Goal: Use online tool/utility: Use online tool/utility

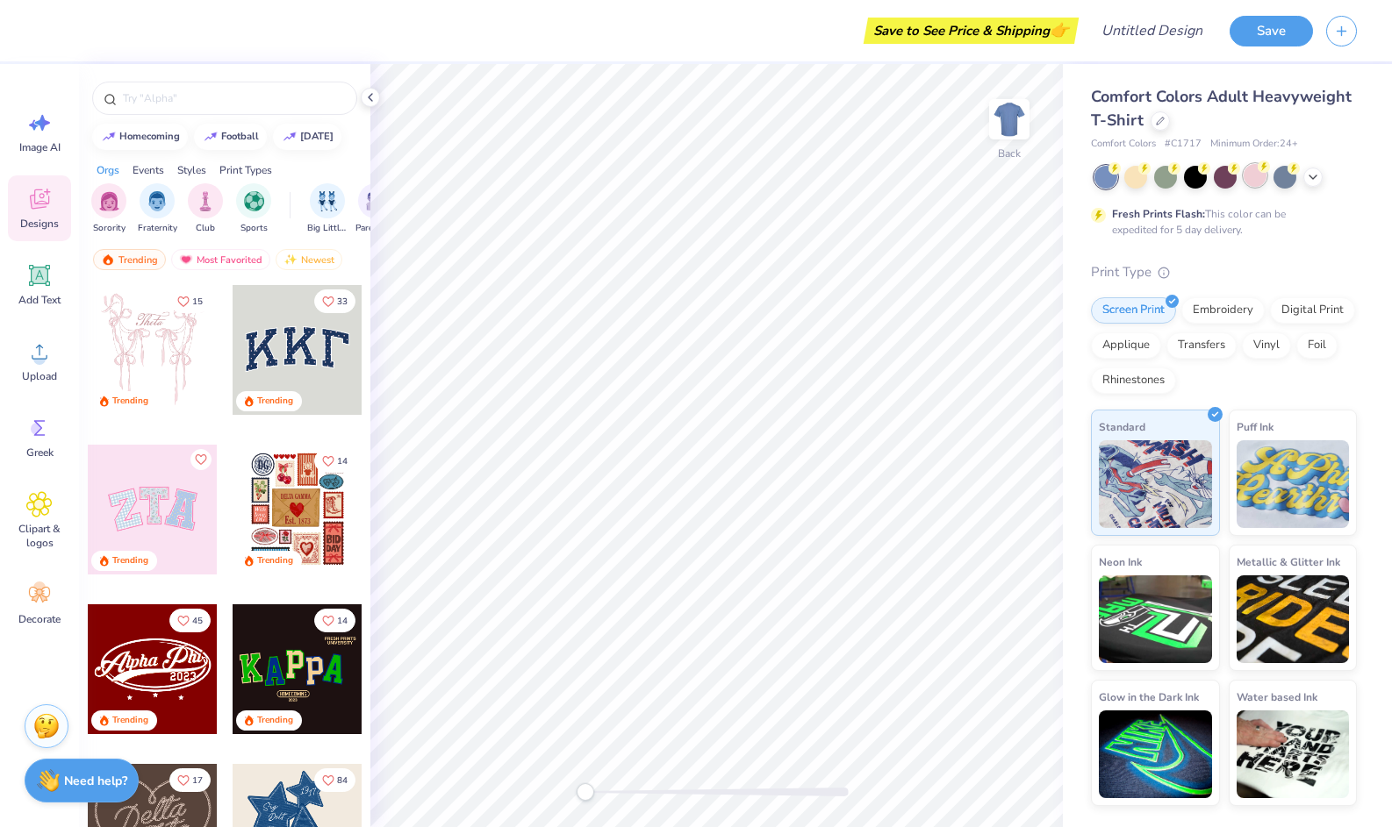
click at [1249, 181] on div at bounding box center [1254, 175] width 23 height 23
click at [1007, 125] on img at bounding box center [1009, 119] width 70 height 70
click at [789, 400] on ul "Cut Copy Paste Remove Background Duplicate Select All Delete Group Ungroup Brin…" at bounding box center [816, 536] width 138 height 446
click at [51, 349] on icon at bounding box center [39, 352] width 26 height 26
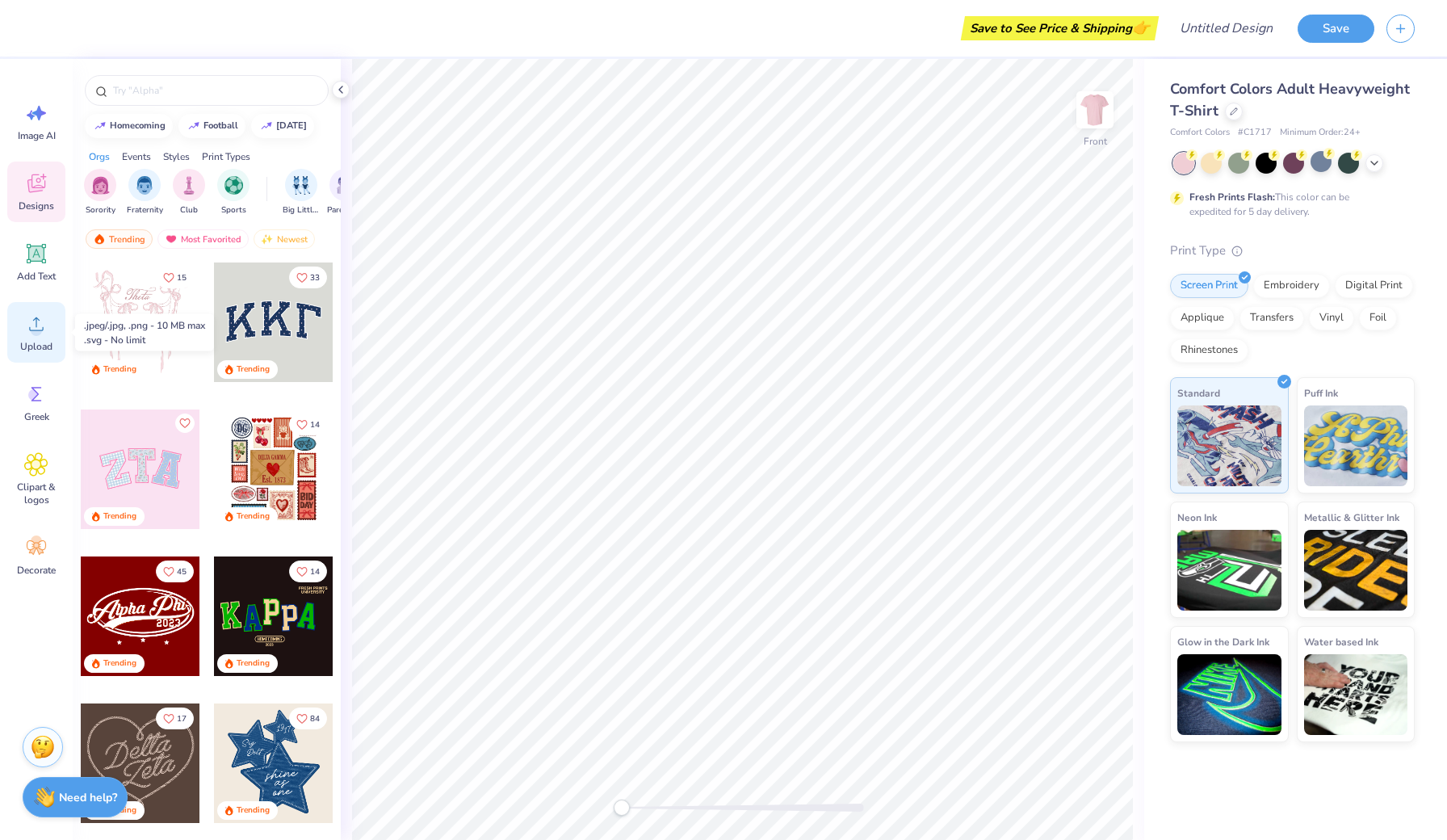
click at [46, 316] on icon at bounding box center [36, 324] width 24 height 24
click at [220, 100] on div at bounding box center [206, 90] width 244 height 30
click at [194, 83] on input "text" at bounding box center [214, 90] width 207 height 17
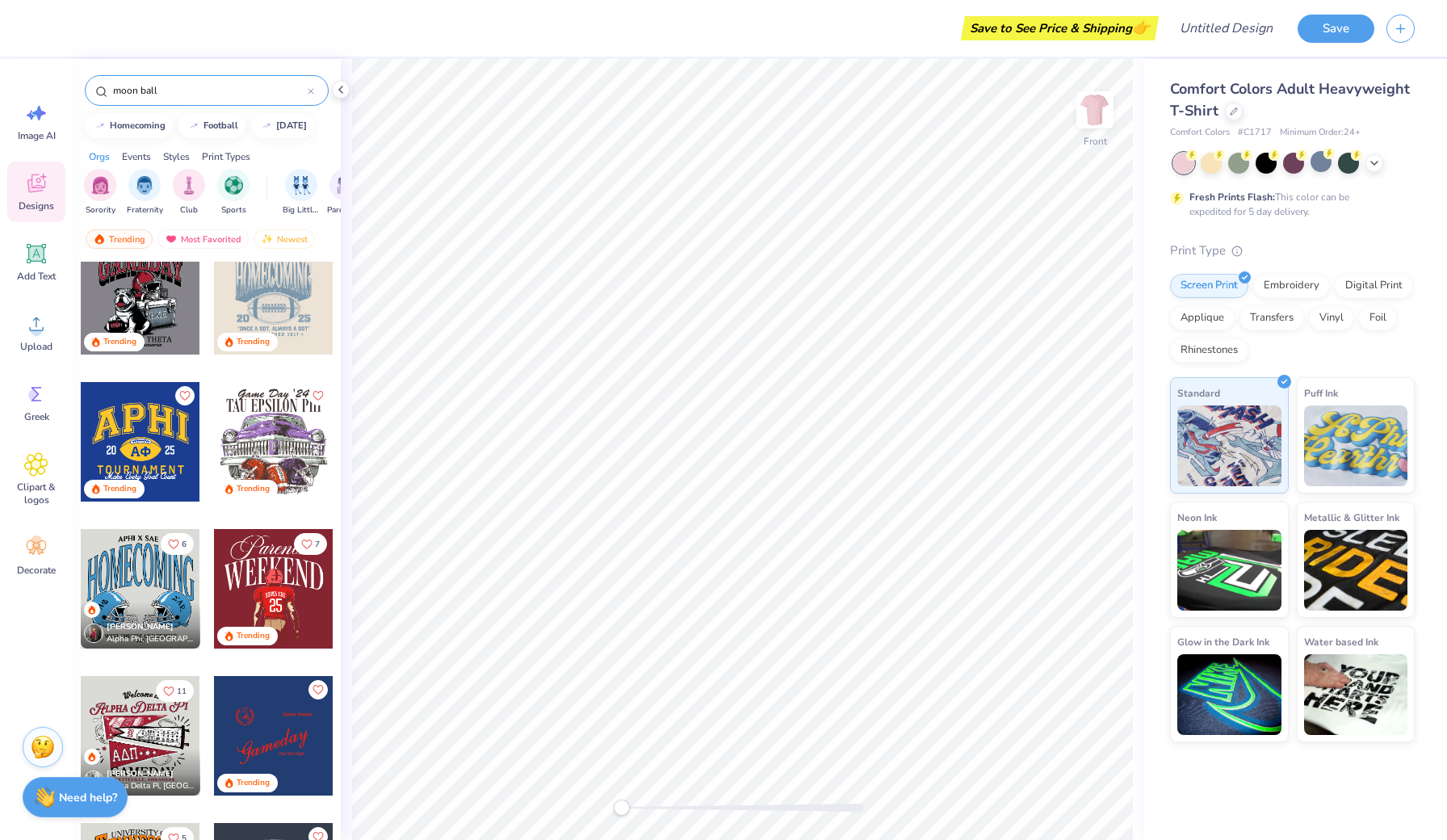
scroll to position [181, 0]
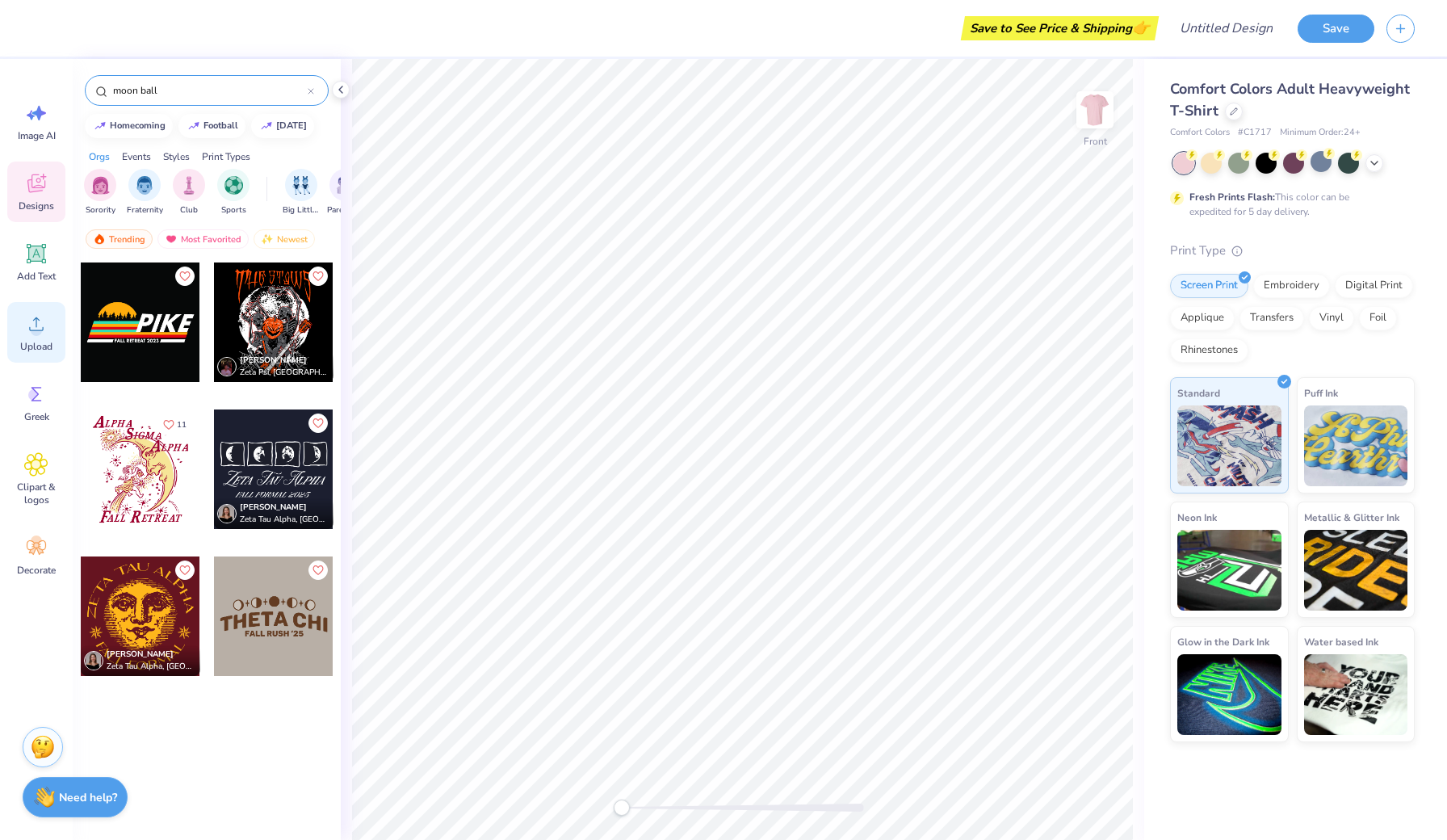
type input "moon ball"
click at [28, 326] on icon at bounding box center [36, 324] width 24 height 24
click at [48, 336] on div "Upload" at bounding box center [36, 332] width 58 height 61
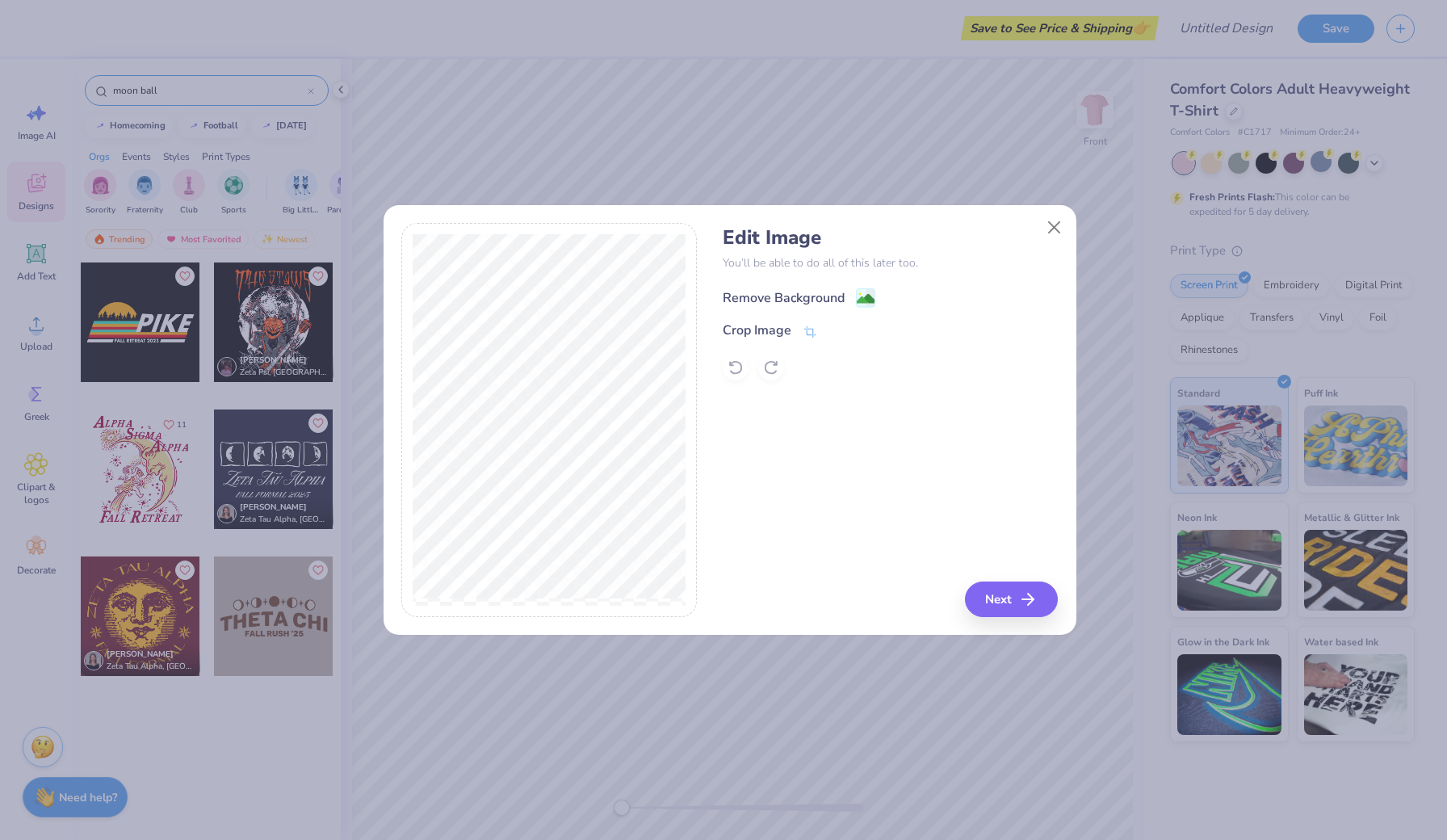
click at [807, 298] on div "Remove Background" at bounding box center [783, 297] width 122 height 19
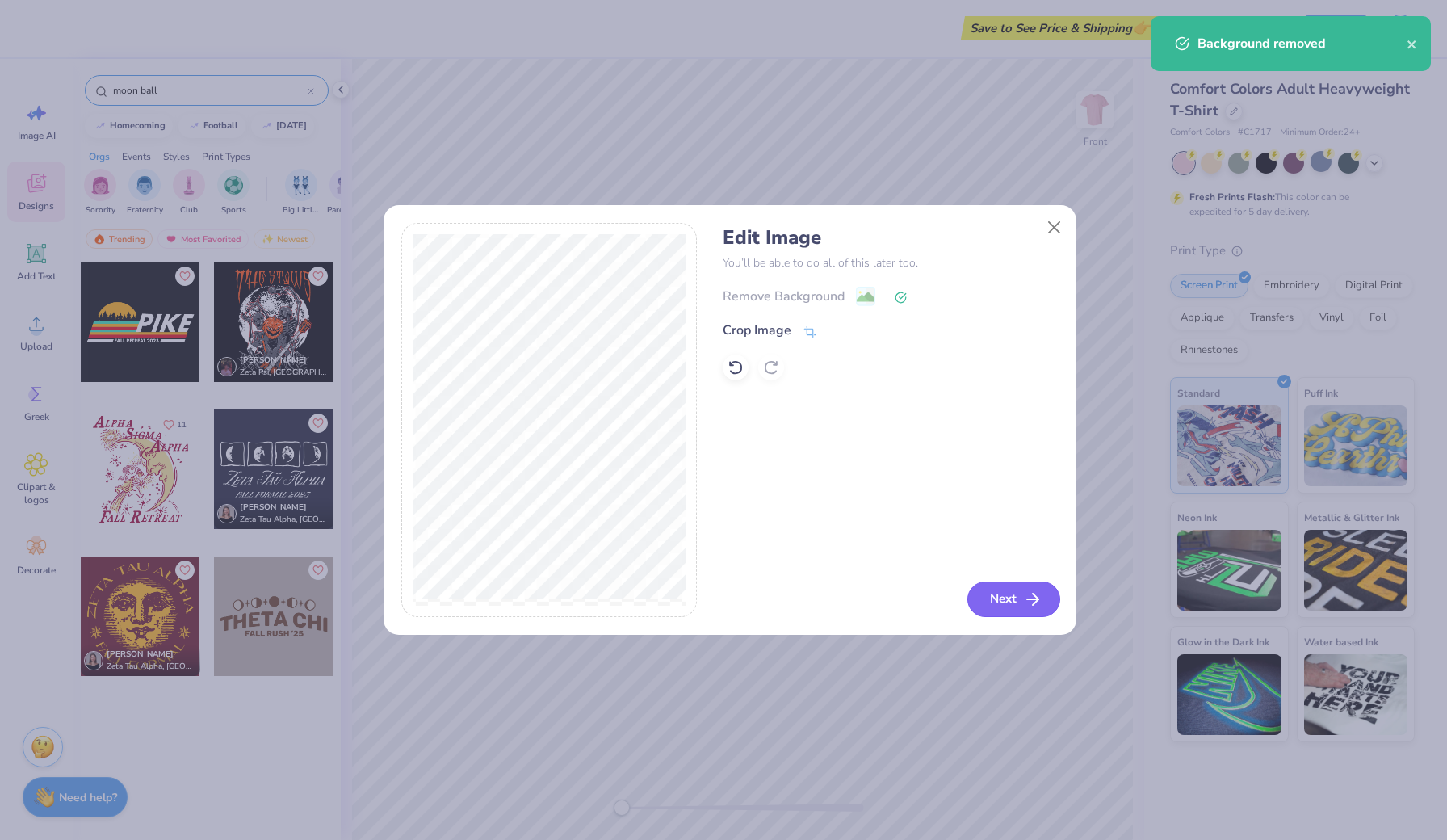
click at [1011, 605] on button "Next" at bounding box center [1013, 599] width 93 height 36
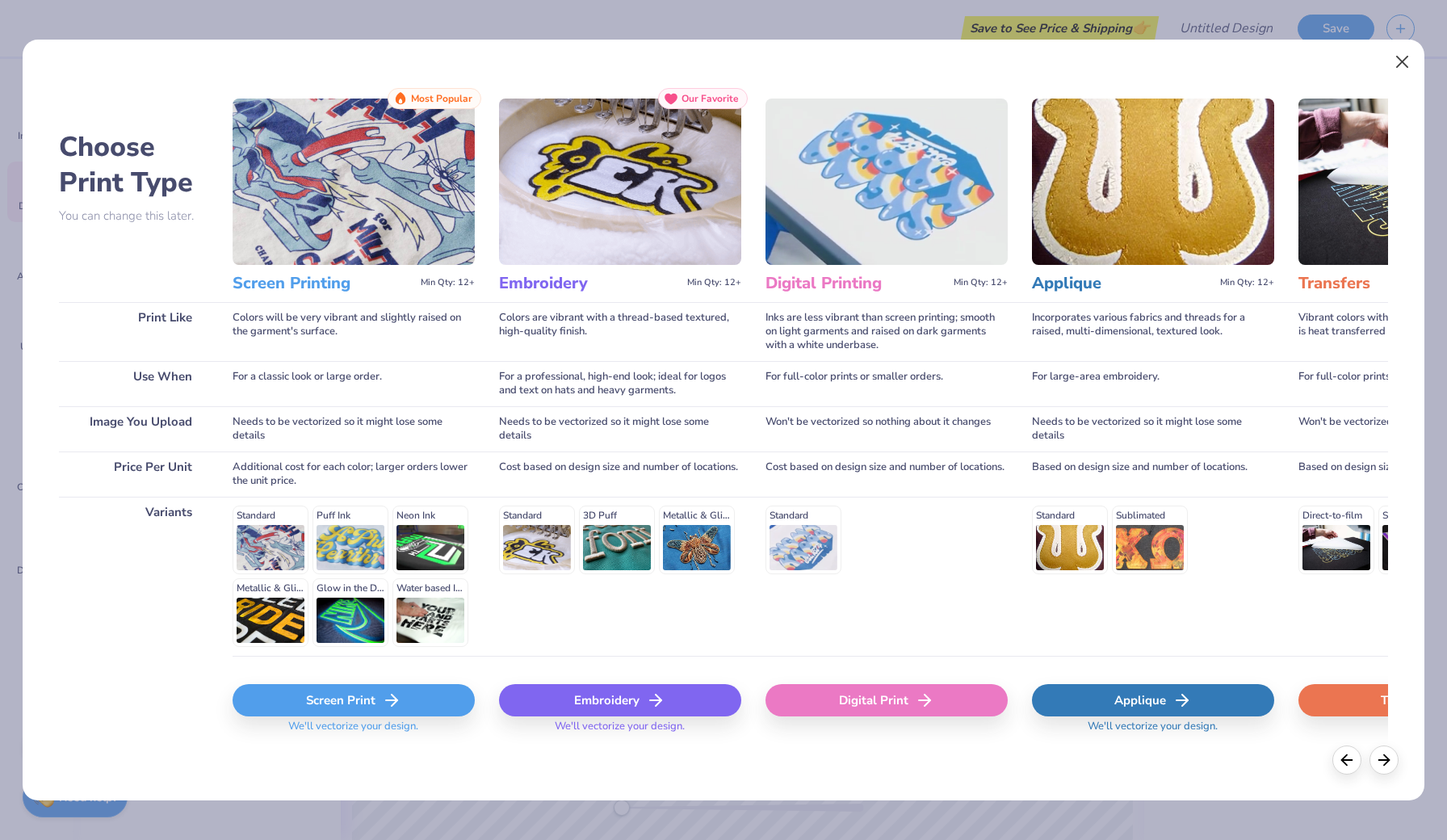
click at [1280, 64] on button "Close" at bounding box center [1402, 61] width 30 height 30
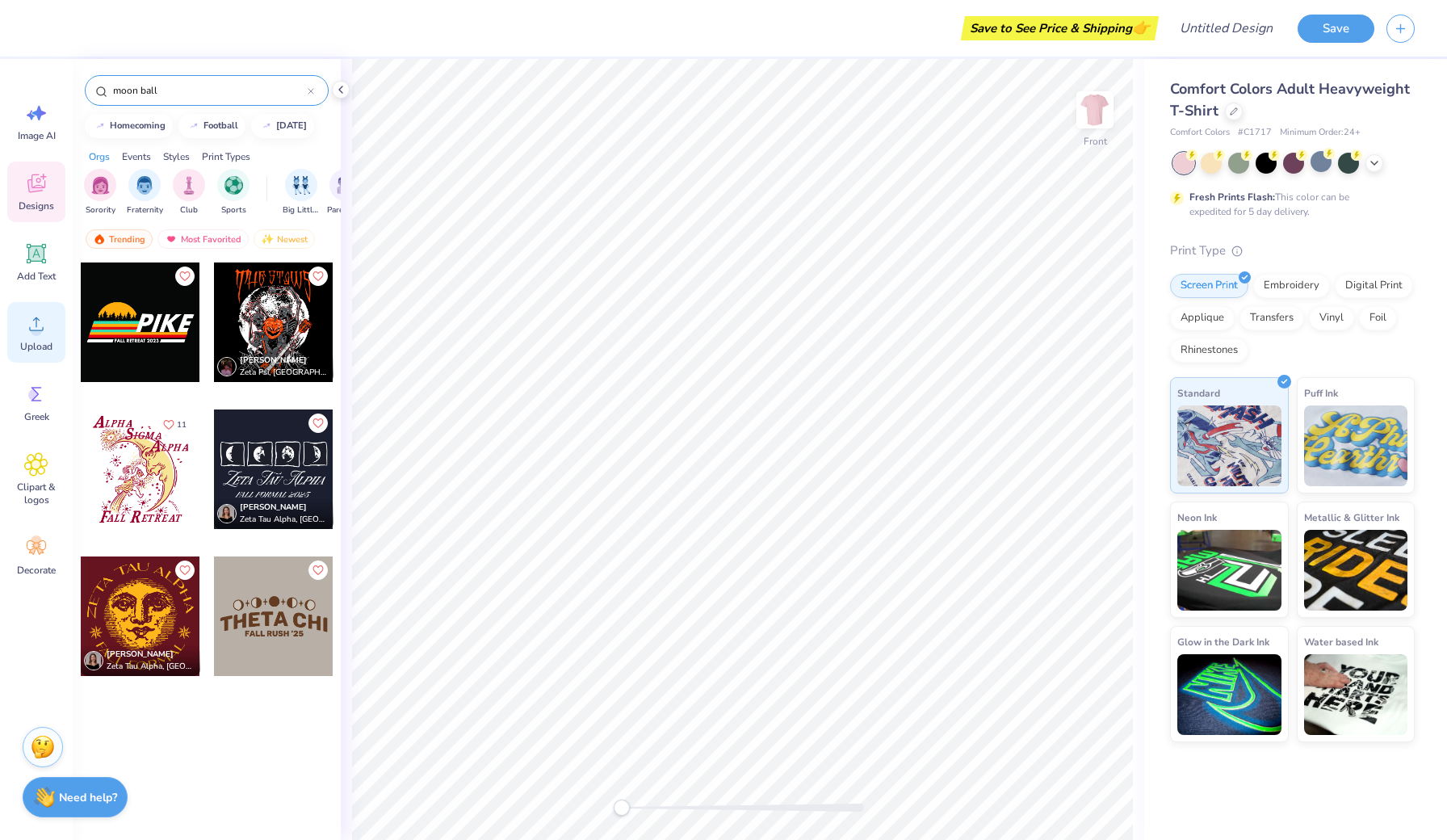
click at [18, 338] on div "Upload" at bounding box center [36, 332] width 58 height 61
